Goal: Task Accomplishment & Management: Use online tool/utility

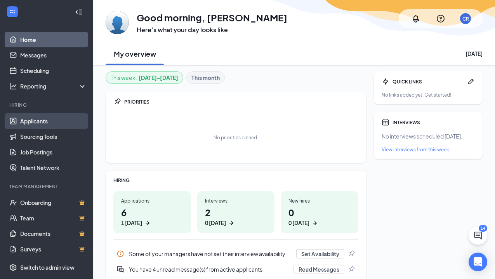
click at [38, 124] on link "Applicants" at bounding box center [53, 121] width 66 height 16
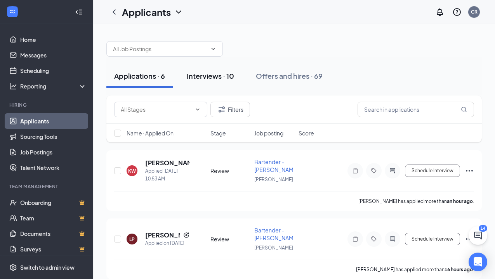
click at [225, 75] on div "Interviews · 10" at bounding box center [210, 76] width 47 height 10
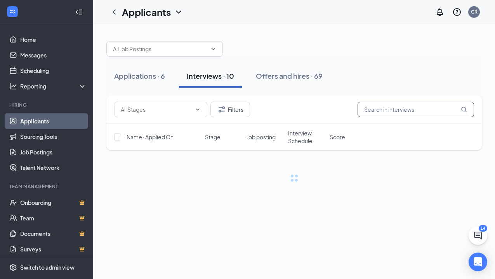
click at [391, 109] on input "text" at bounding box center [416, 110] width 116 height 16
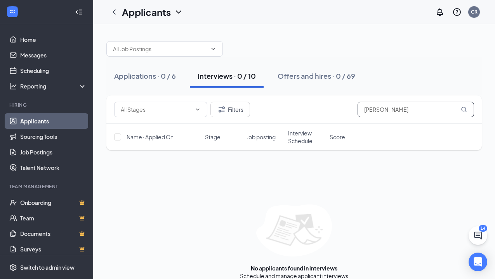
type input "[PERSON_NAME]"
drag, startPoint x: 391, startPoint y: 110, endPoint x: 156, endPoint y: 77, distance: 237.3
click at [156, 77] on div "Applications · 0 / 6" at bounding box center [145, 76] width 62 height 10
